Goal: Transaction & Acquisition: Purchase product/service

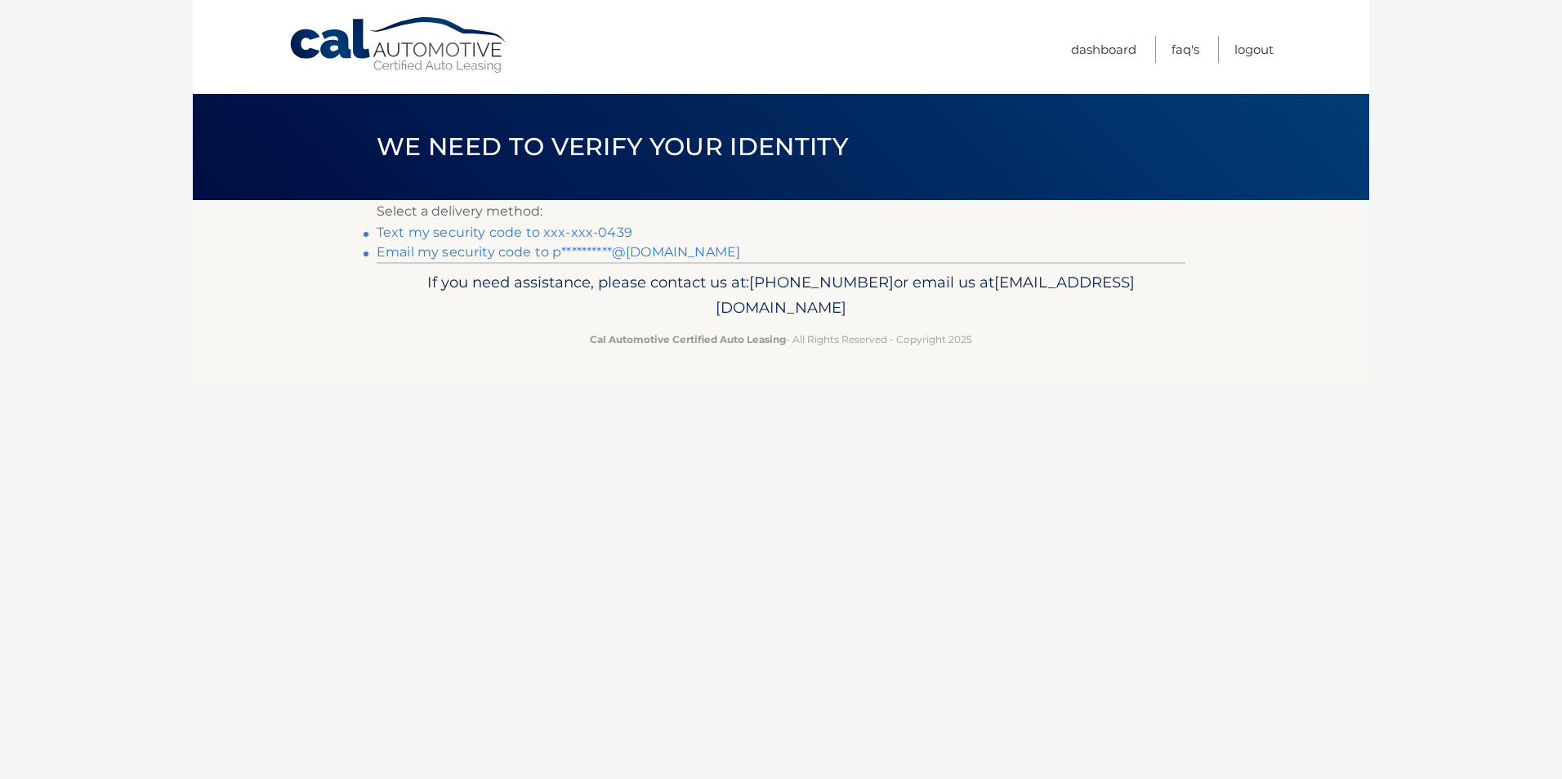
click at [449, 234] on link "Text my security code to xxx-xxx-0439" at bounding box center [505, 233] width 256 height 16
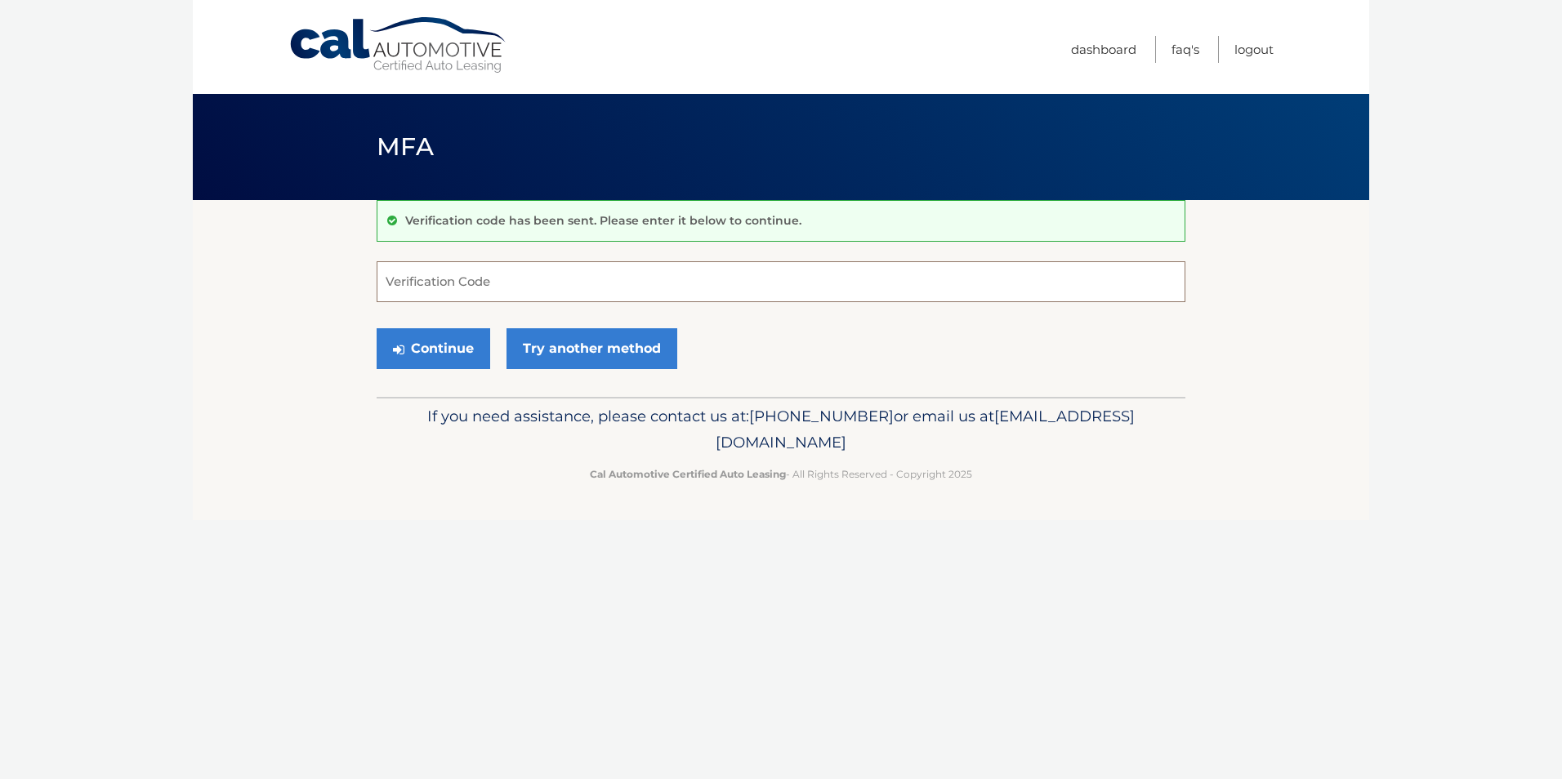
click at [439, 295] on input "Verification Code" at bounding box center [781, 281] width 809 height 41
type input "350741"
click at [434, 347] on button "Continue" at bounding box center [434, 348] width 114 height 41
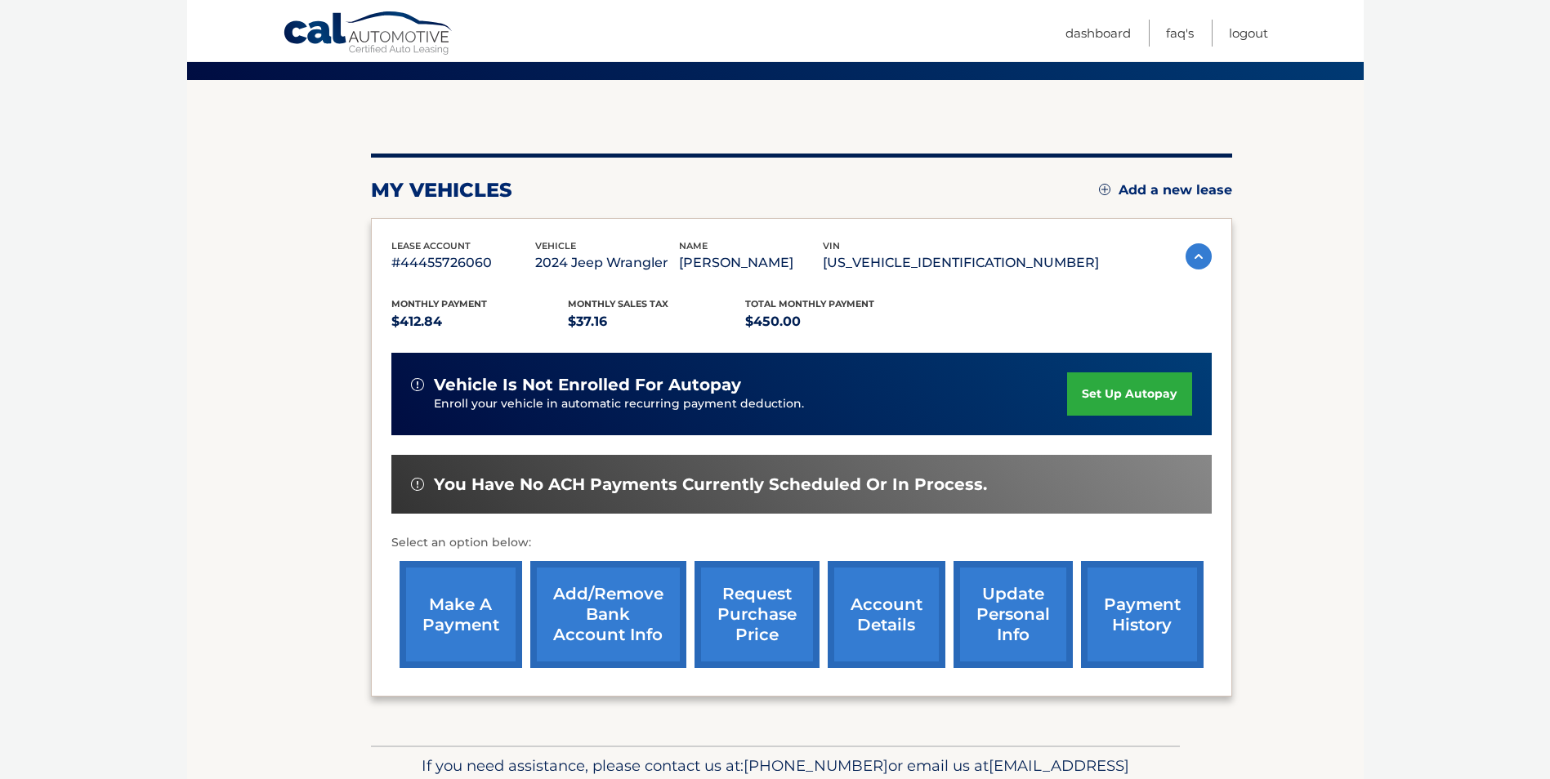
scroll to position [163, 0]
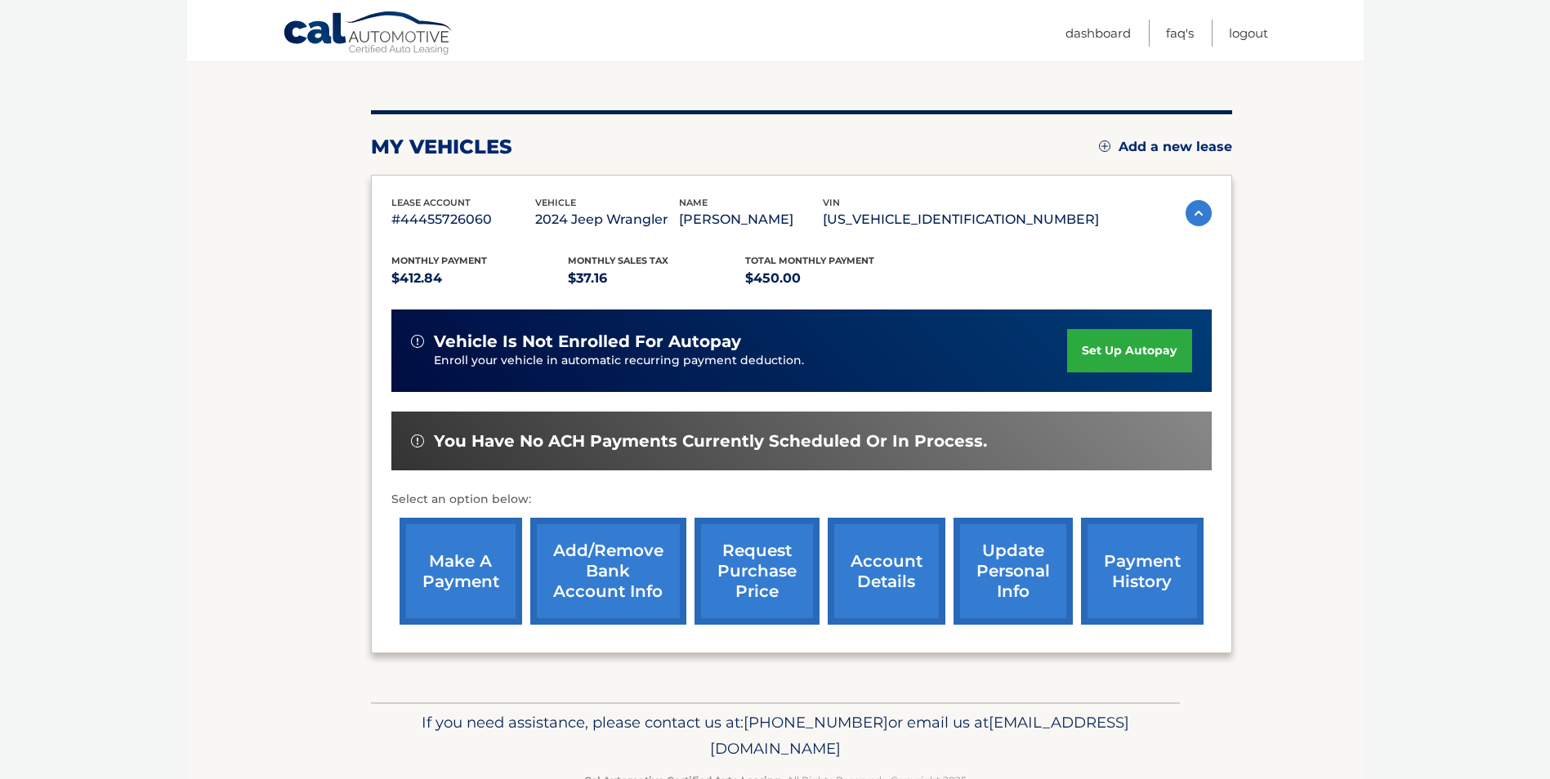
click at [486, 565] on link "make a payment" at bounding box center [461, 571] width 123 height 107
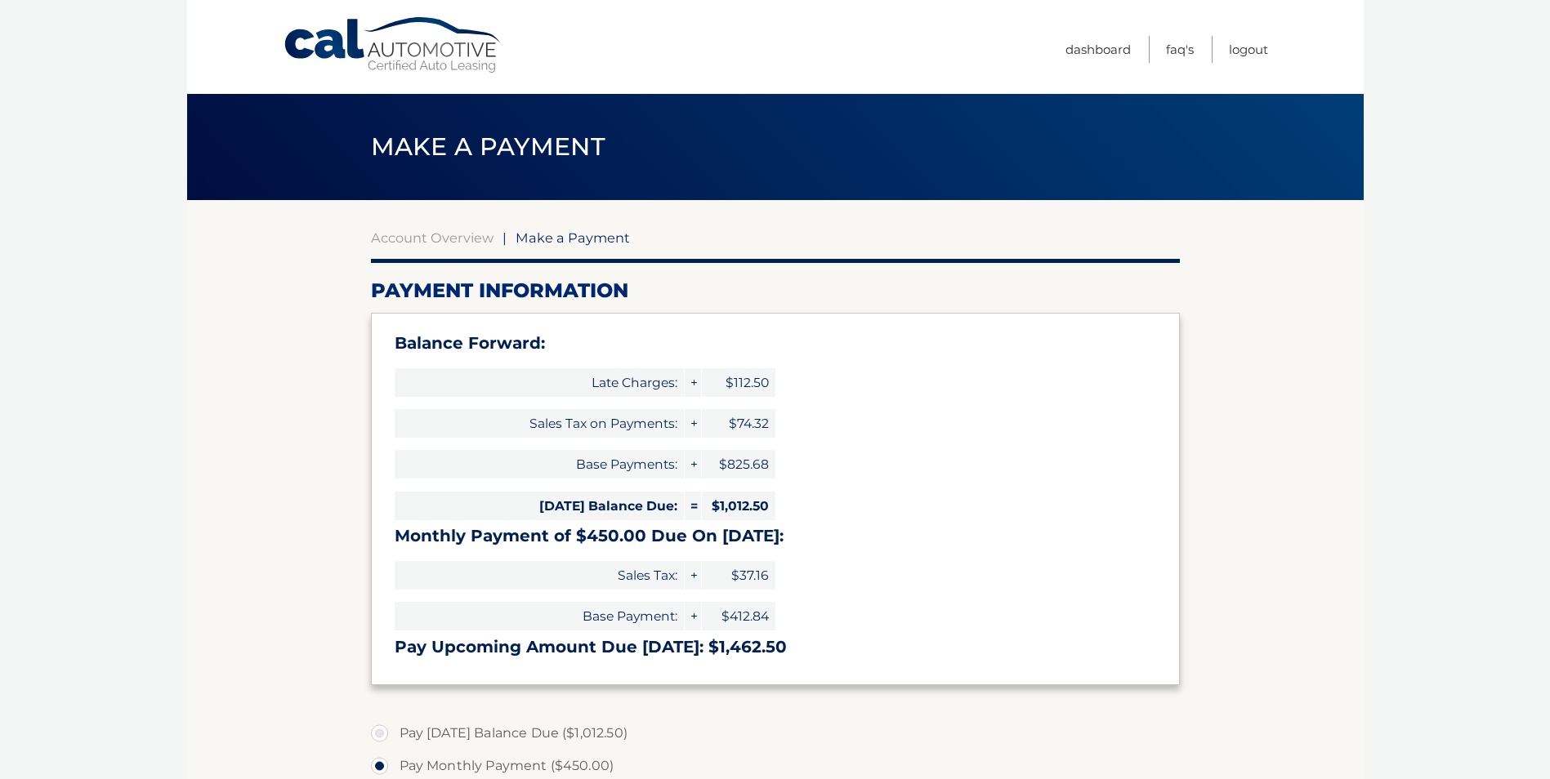
select select "NTY1OGY1MzItYjJhZi00ZjY4LTg0ZDQtNTBmYTBlYmFiMDE2"
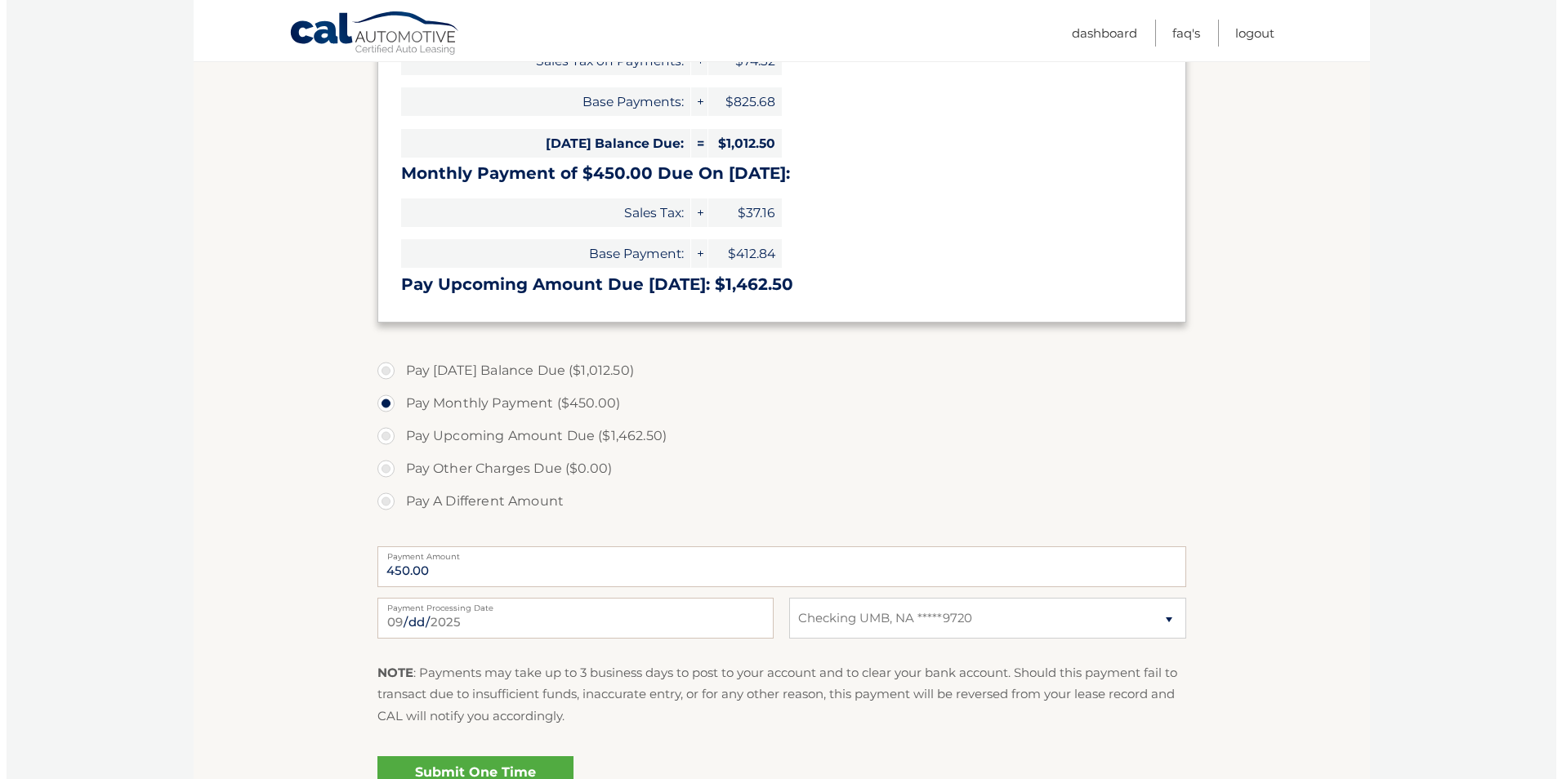
scroll to position [409, 0]
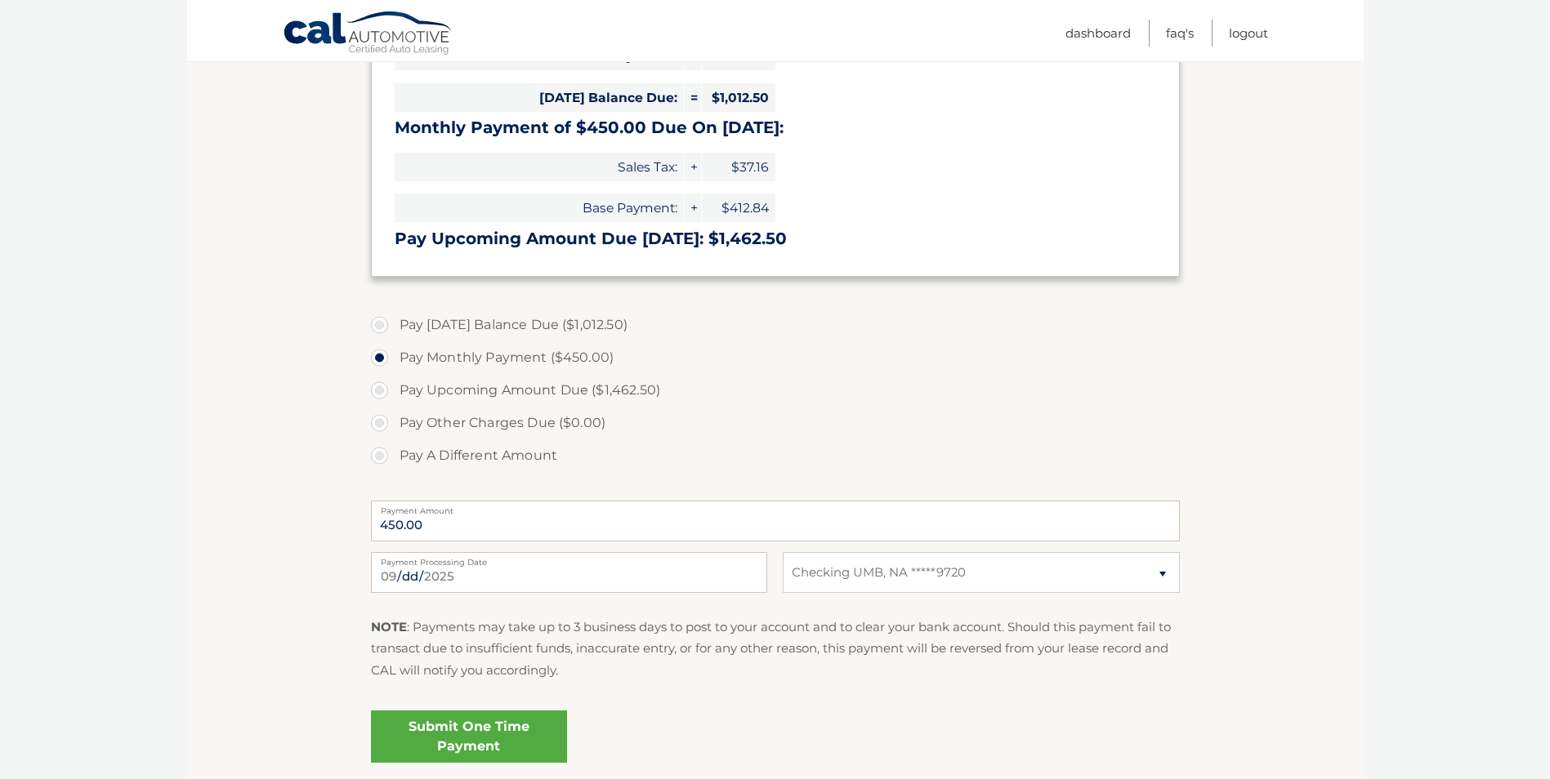
click at [422, 739] on link "Submit One Time Payment" at bounding box center [469, 737] width 196 height 52
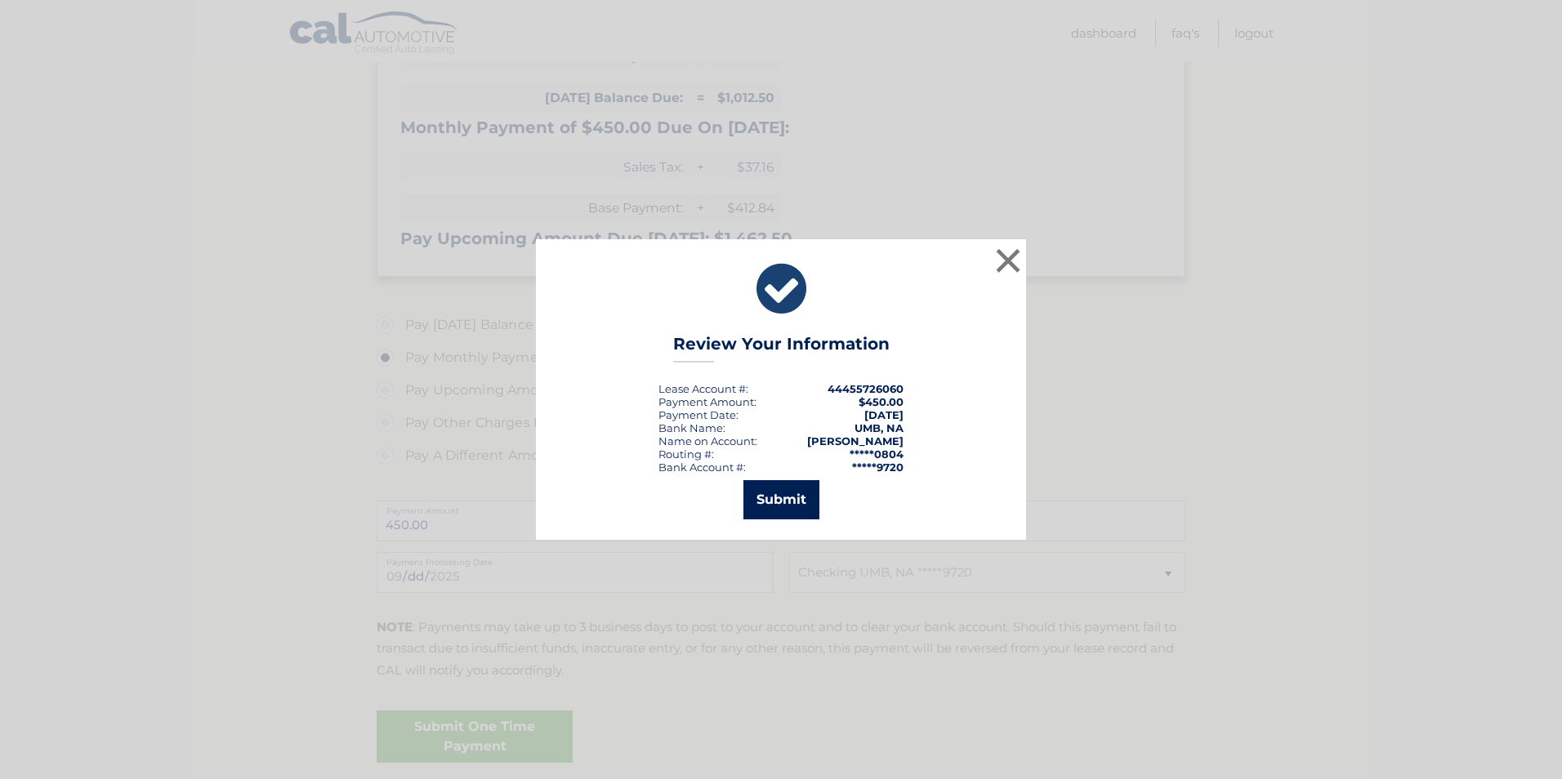
click at [764, 504] on button "Submit" at bounding box center [781, 499] width 76 height 39
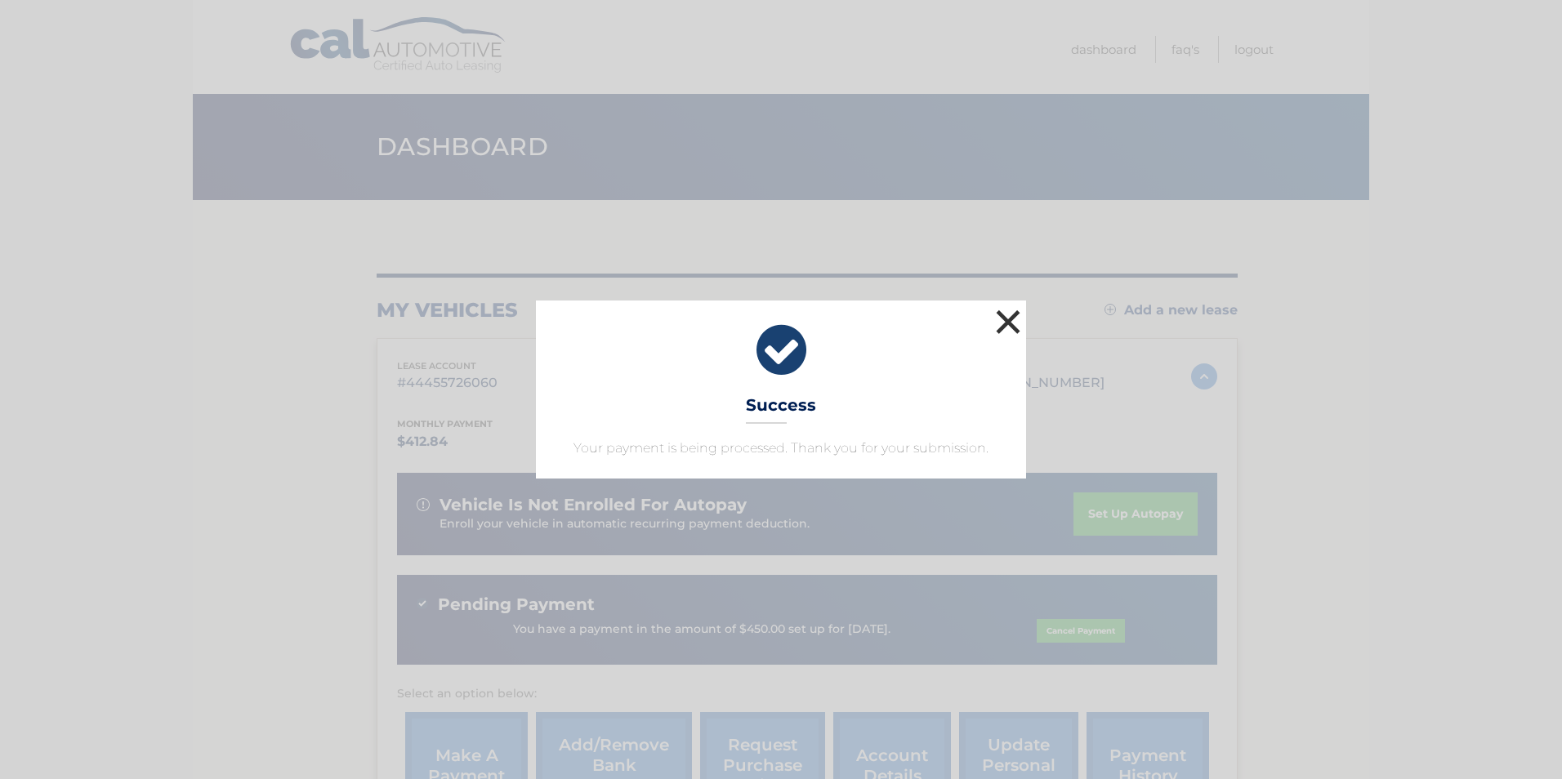
click at [1010, 314] on button "×" at bounding box center [1008, 322] width 33 height 33
